Goal: Find specific page/section: Find specific page/section

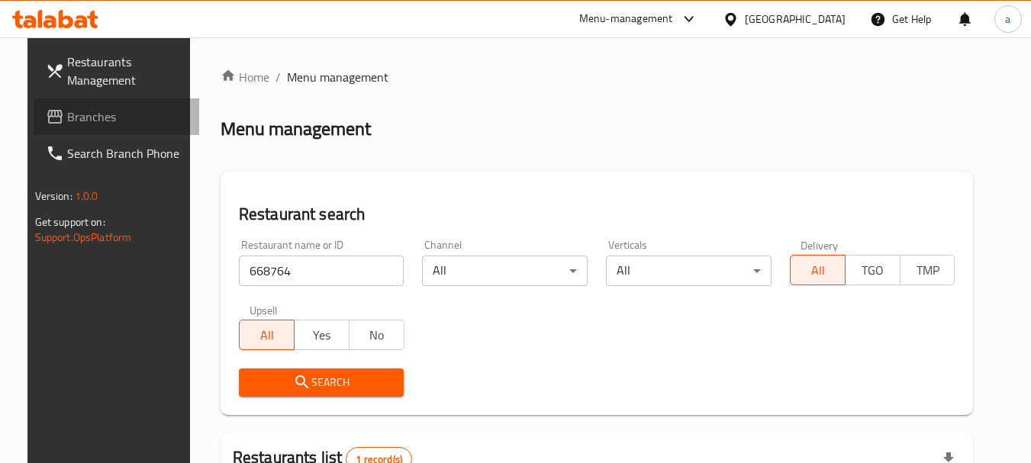
scroll to position [198, 0]
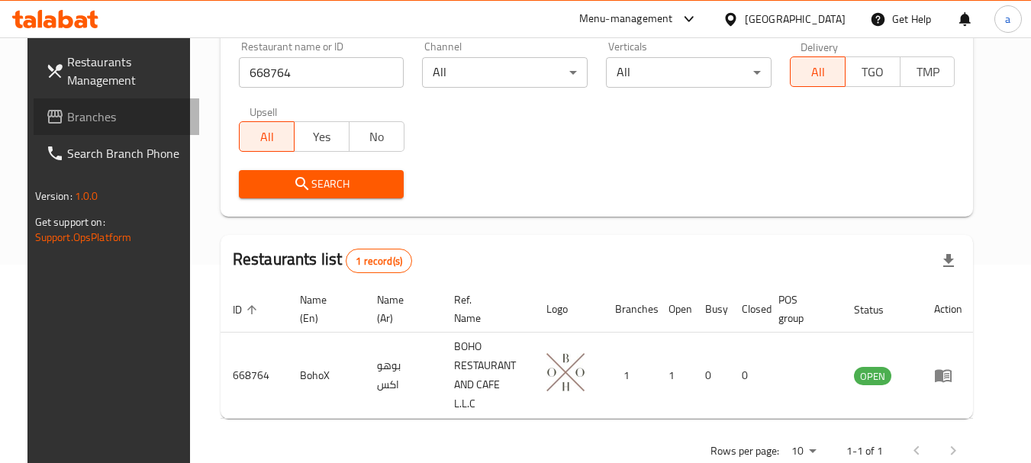
click at [69, 111] on span "Branches" at bounding box center [127, 117] width 121 height 18
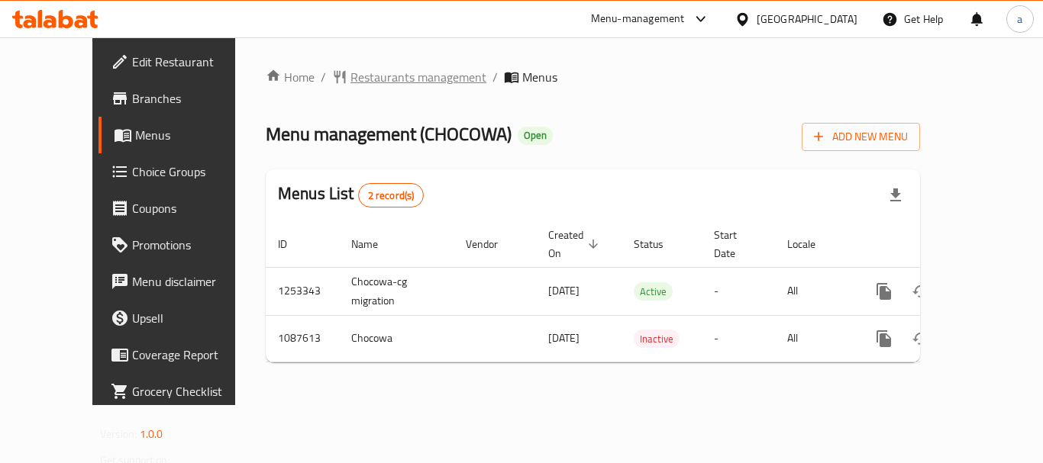
click at [356, 82] on span "Restaurants management" at bounding box center [418, 77] width 136 height 18
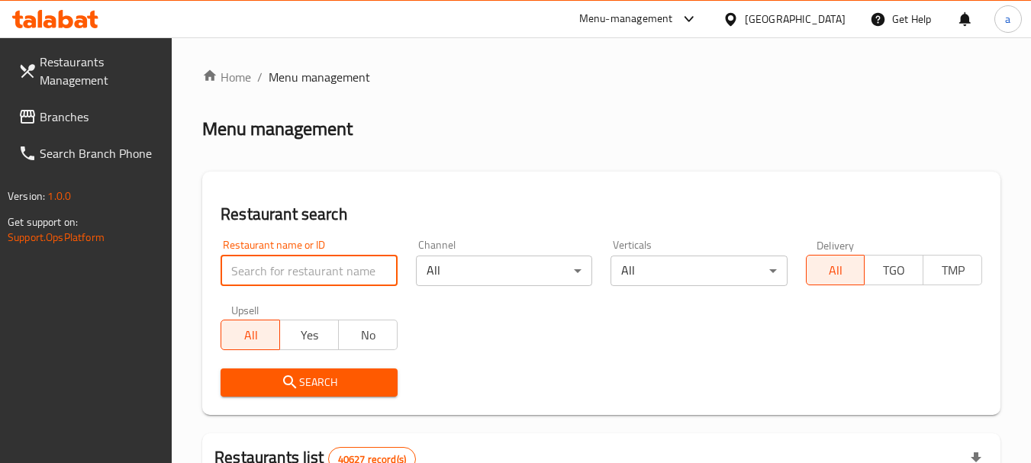
click at [318, 274] on input "search" at bounding box center [309, 271] width 176 height 31
paste input "664740"
type input "664740"
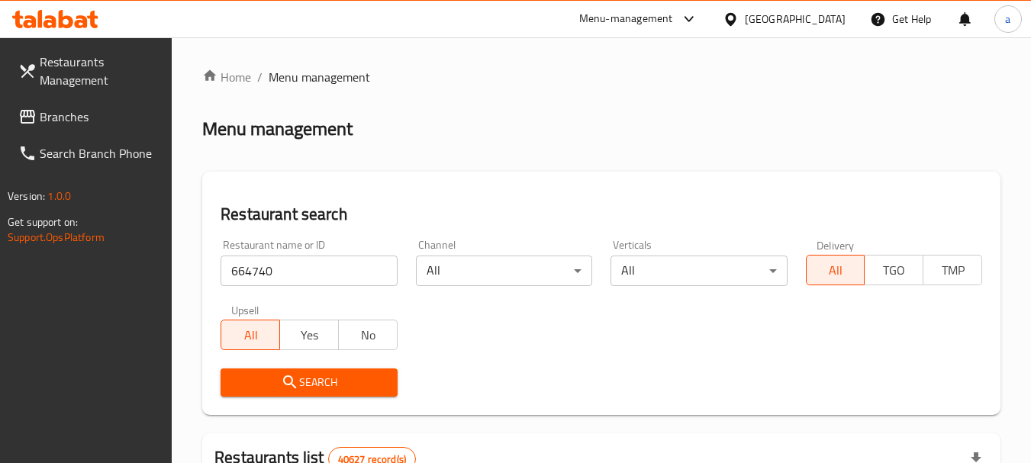
click at [324, 386] on span "Search" at bounding box center [309, 382] width 152 height 19
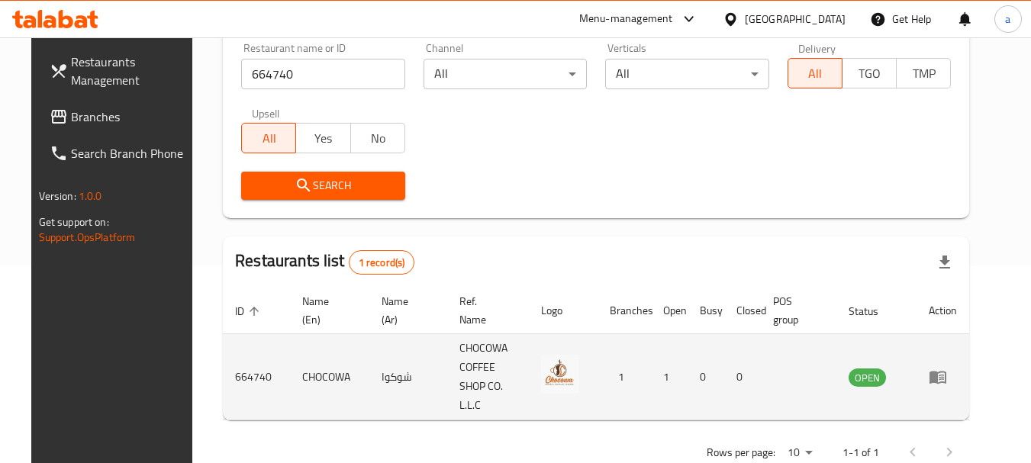
scroll to position [198, 0]
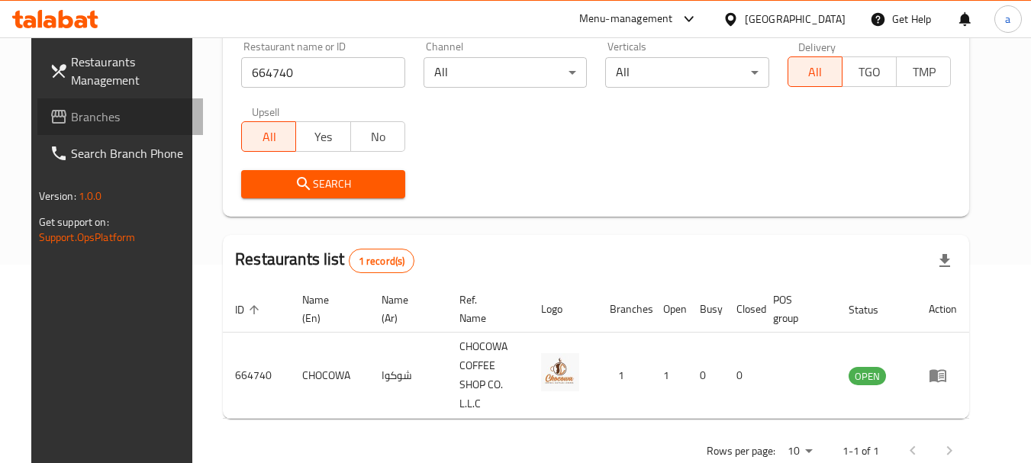
click at [50, 115] on span at bounding box center [60, 117] width 21 height 18
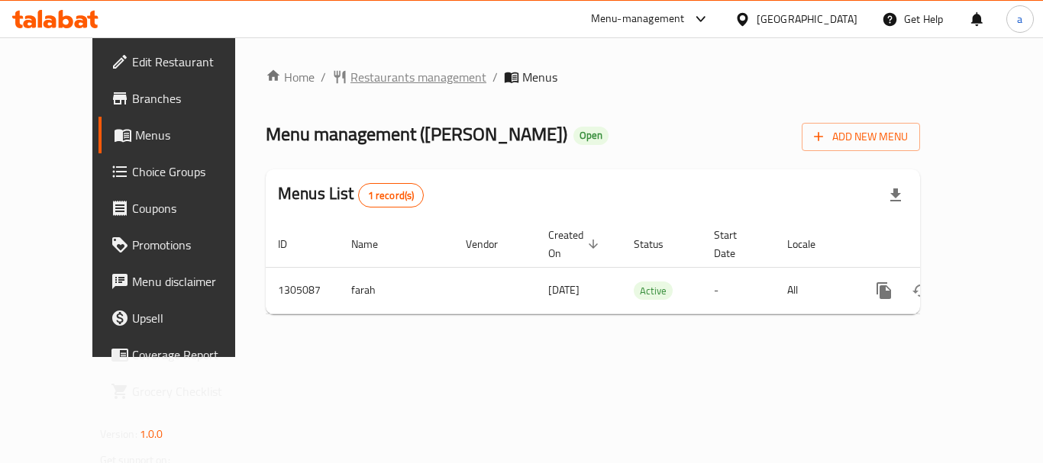
click at [369, 80] on span "Restaurants management" at bounding box center [418, 77] width 136 height 18
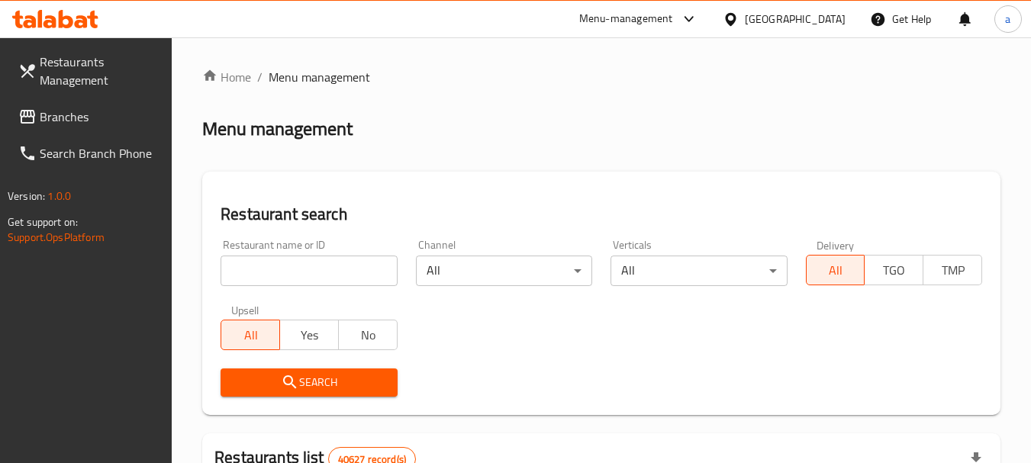
click at [327, 273] on input "search" at bounding box center [309, 271] width 176 height 31
paste input "703232"
type input "703232"
click at [336, 383] on span "Search" at bounding box center [309, 382] width 152 height 19
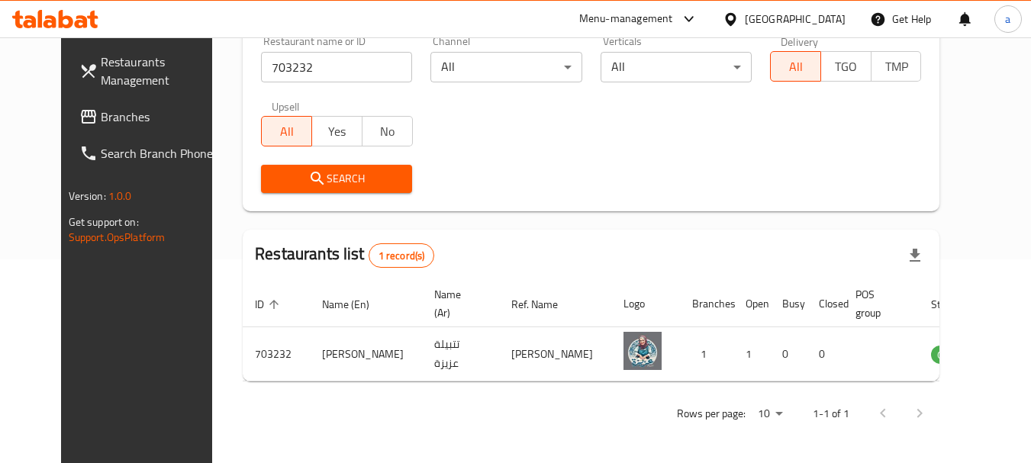
scroll to position [205, 0]
